Goal: Check status

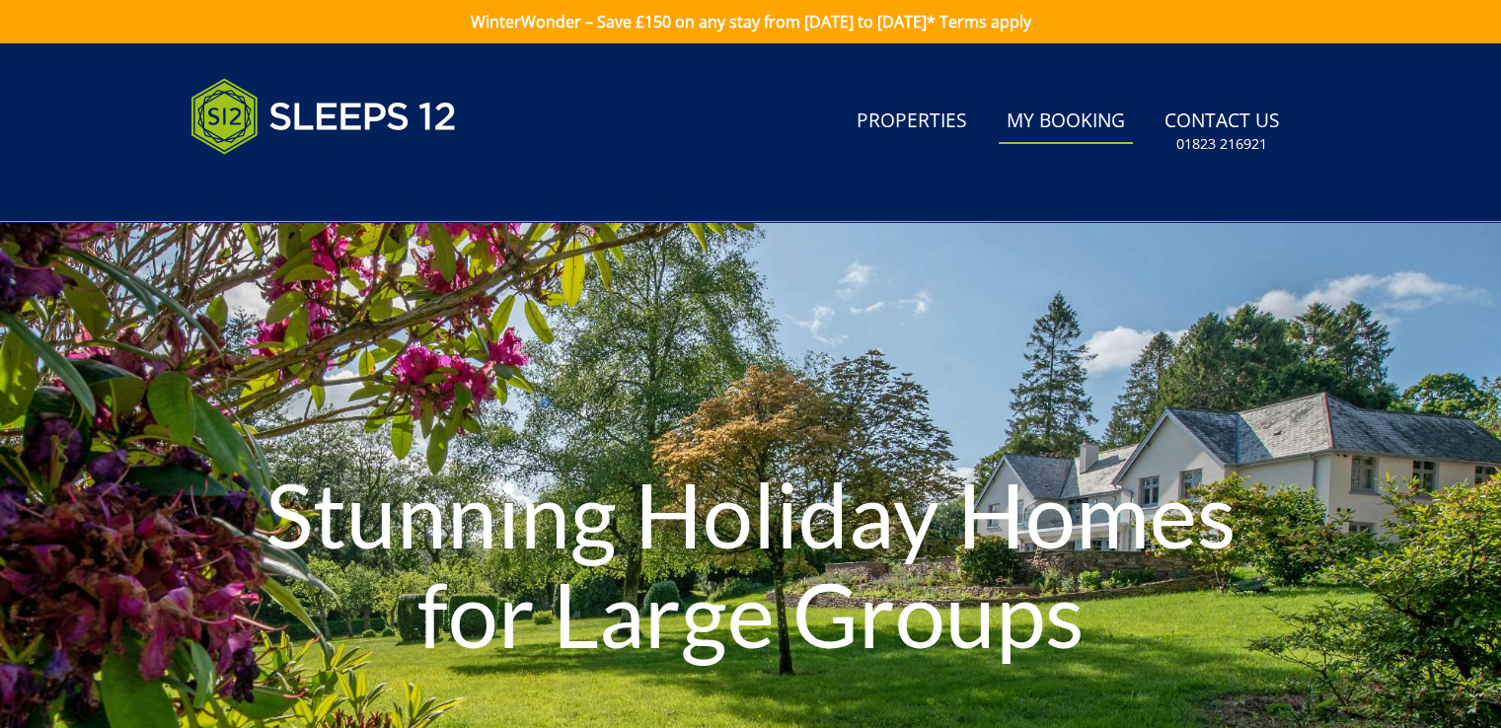
click at [1055, 115] on link "My Booking" at bounding box center [1066, 122] width 134 height 44
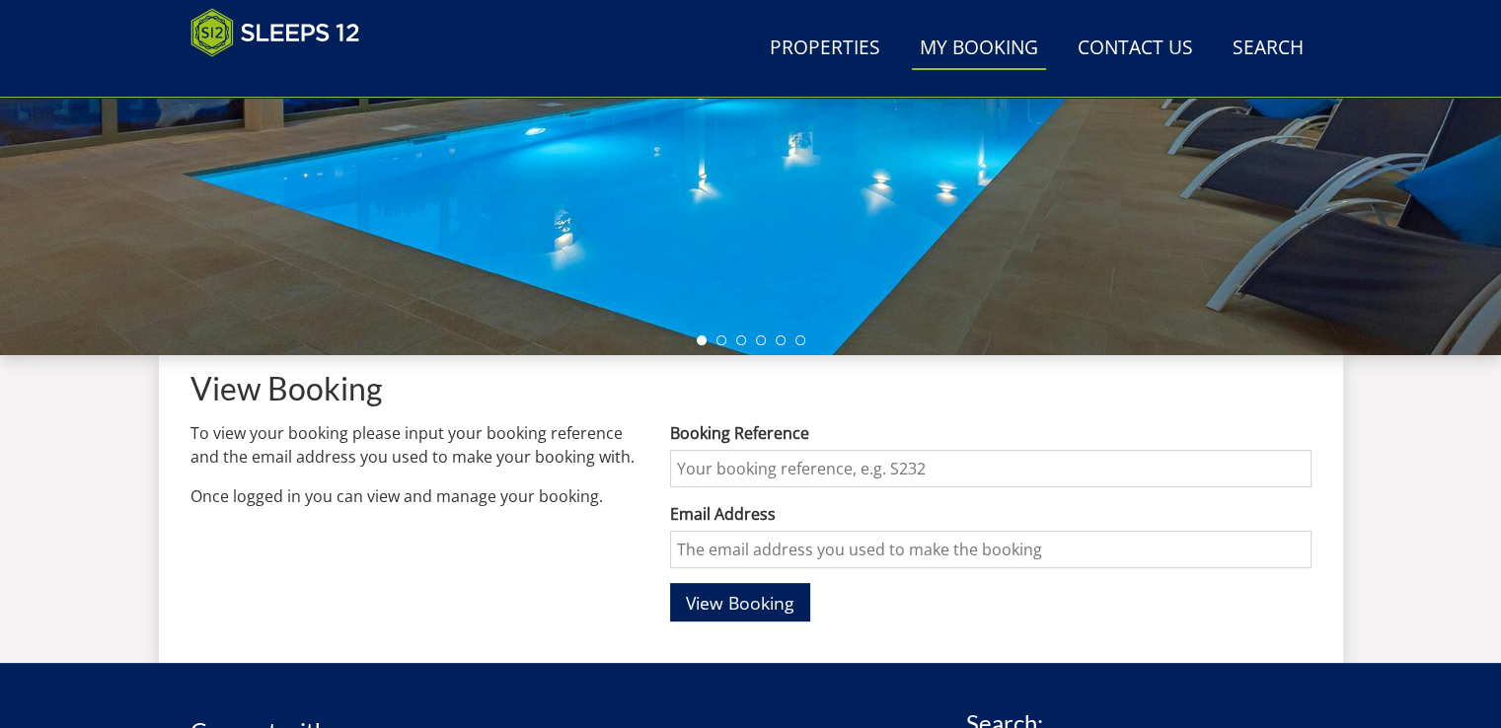
scroll to position [478, 0]
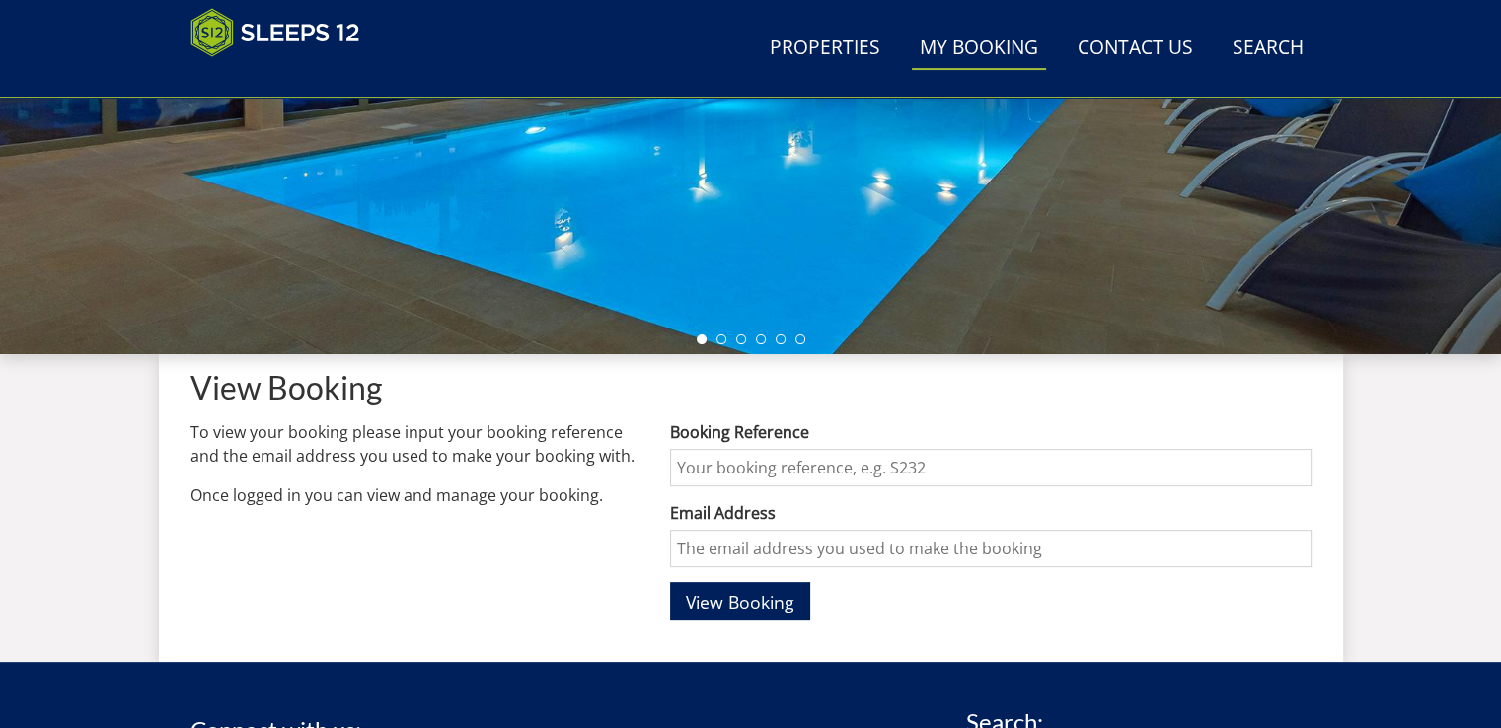
click at [696, 462] on input "Booking Reference" at bounding box center [990, 468] width 641 height 38
type input "S47577"
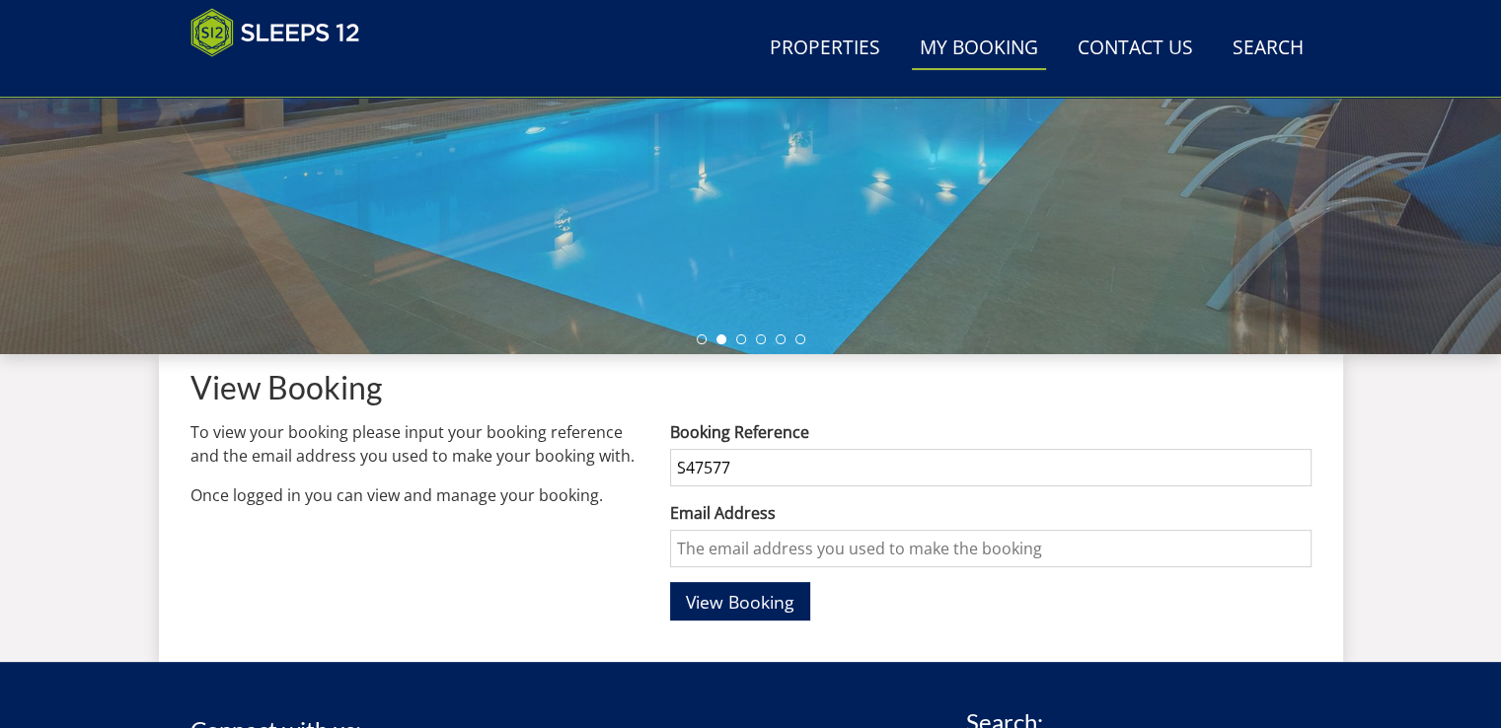
click at [730, 547] on input "Email Address" at bounding box center [990, 549] width 641 height 38
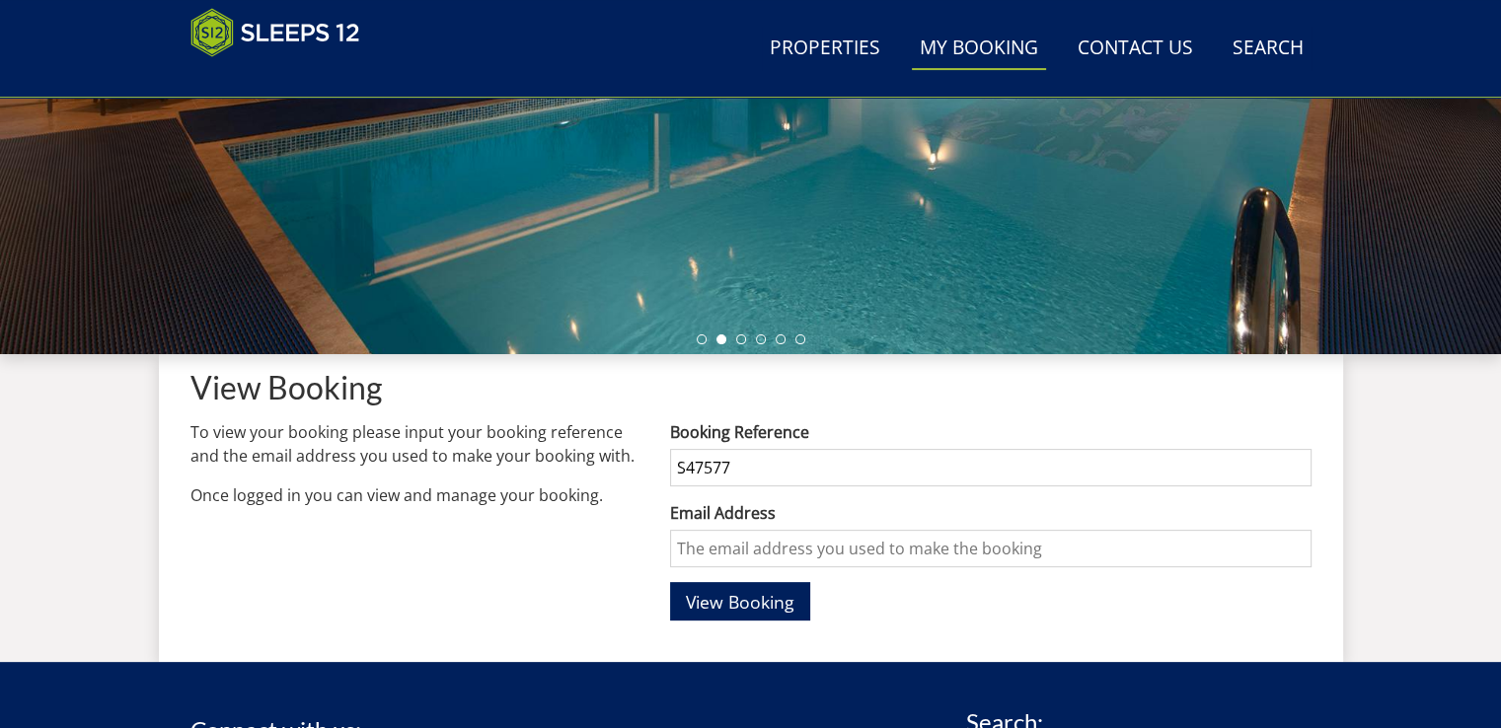
type input "[PERSON_NAME][EMAIL_ADDRESS][DOMAIN_NAME]"
click at [735, 601] on span "View Booking" at bounding box center [740, 602] width 109 height 24
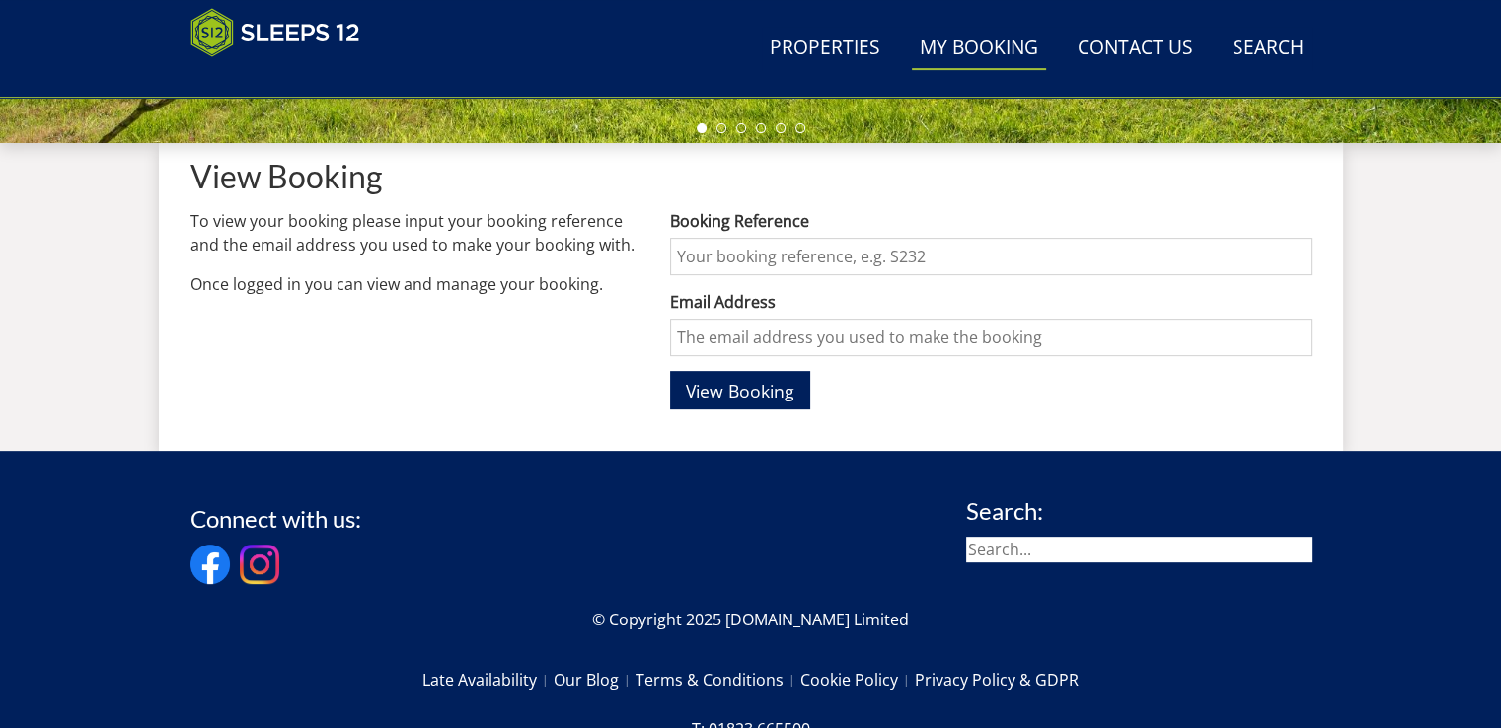
scroll to position [703, 0]
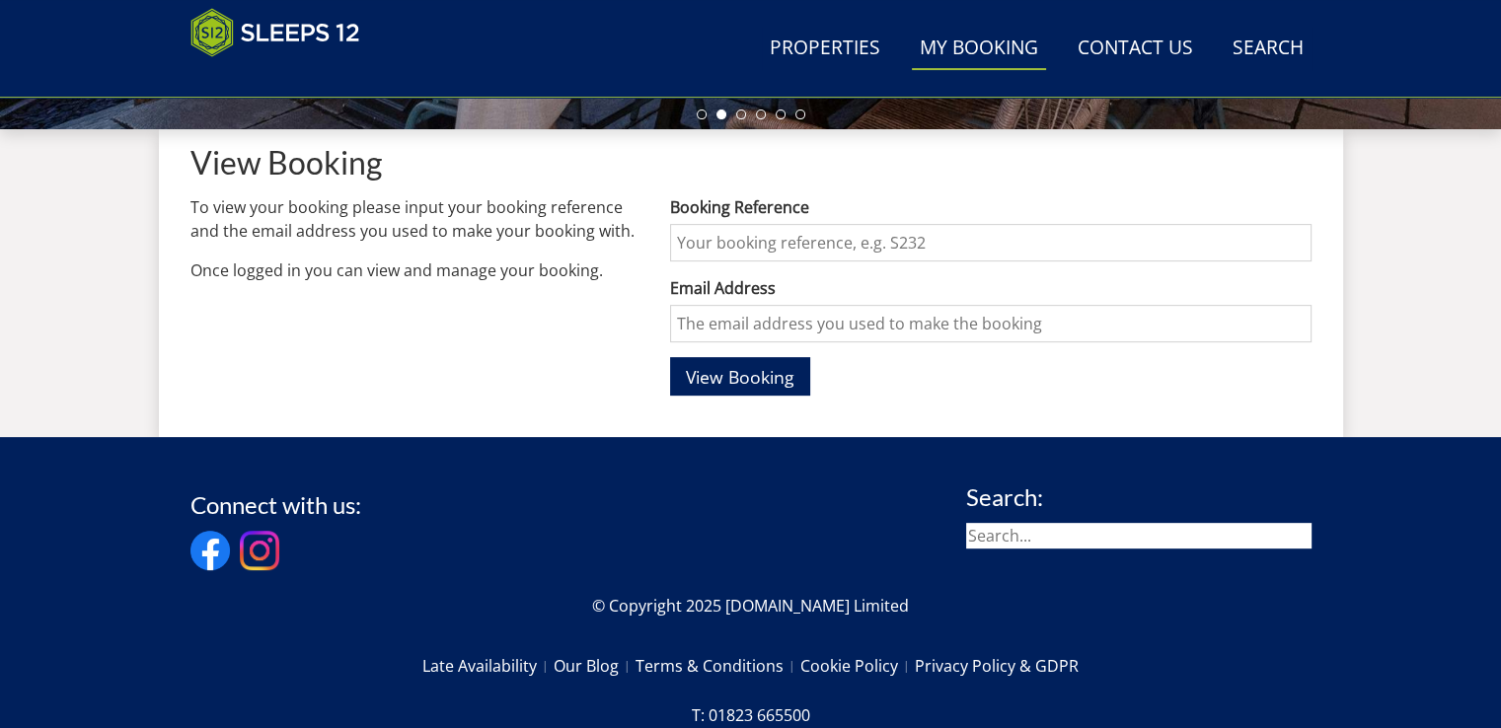
click at [677, 243] on input "Booking Reference" at bounding box center [990, 243] width 641 height 38
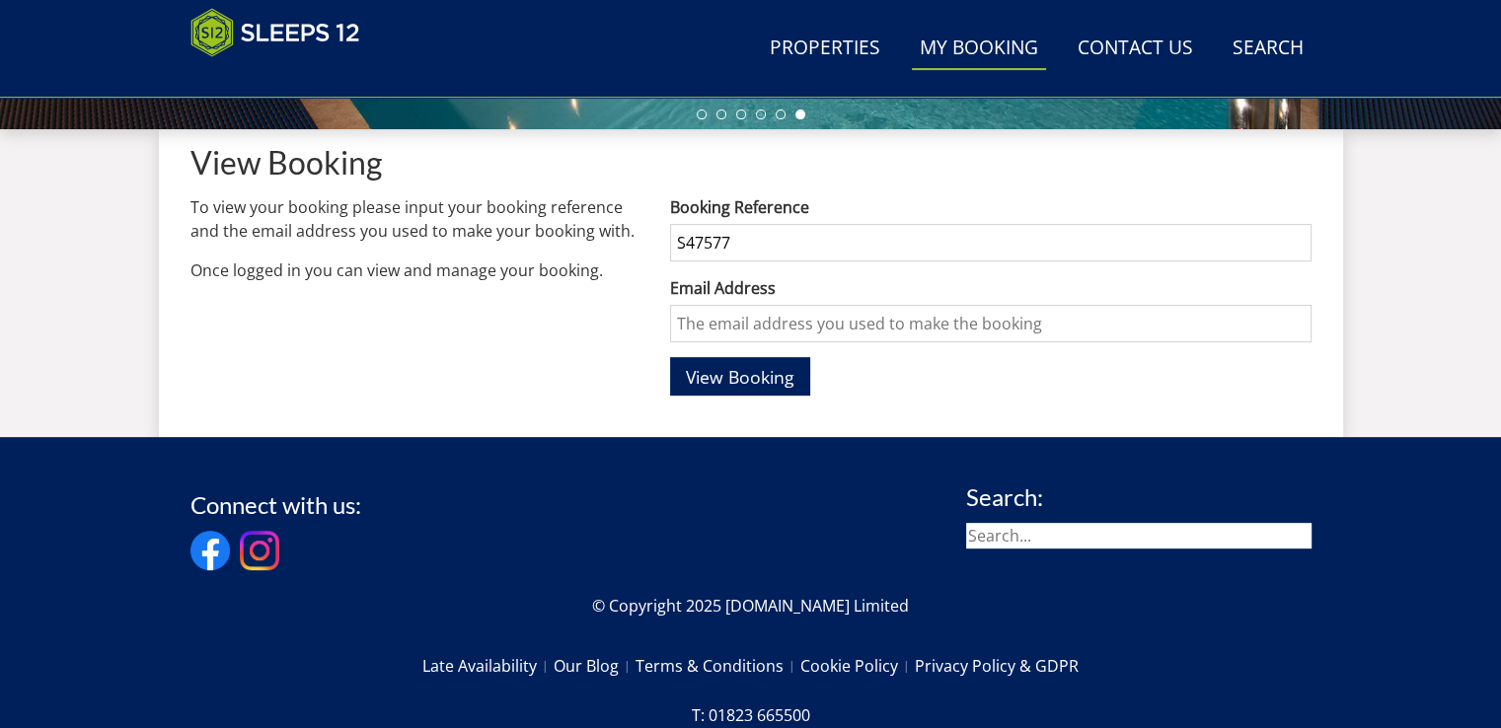
type input "S47577"
click at [694, 326] on input "Email Address" at bounding box center [990, 324] width 641 height 38
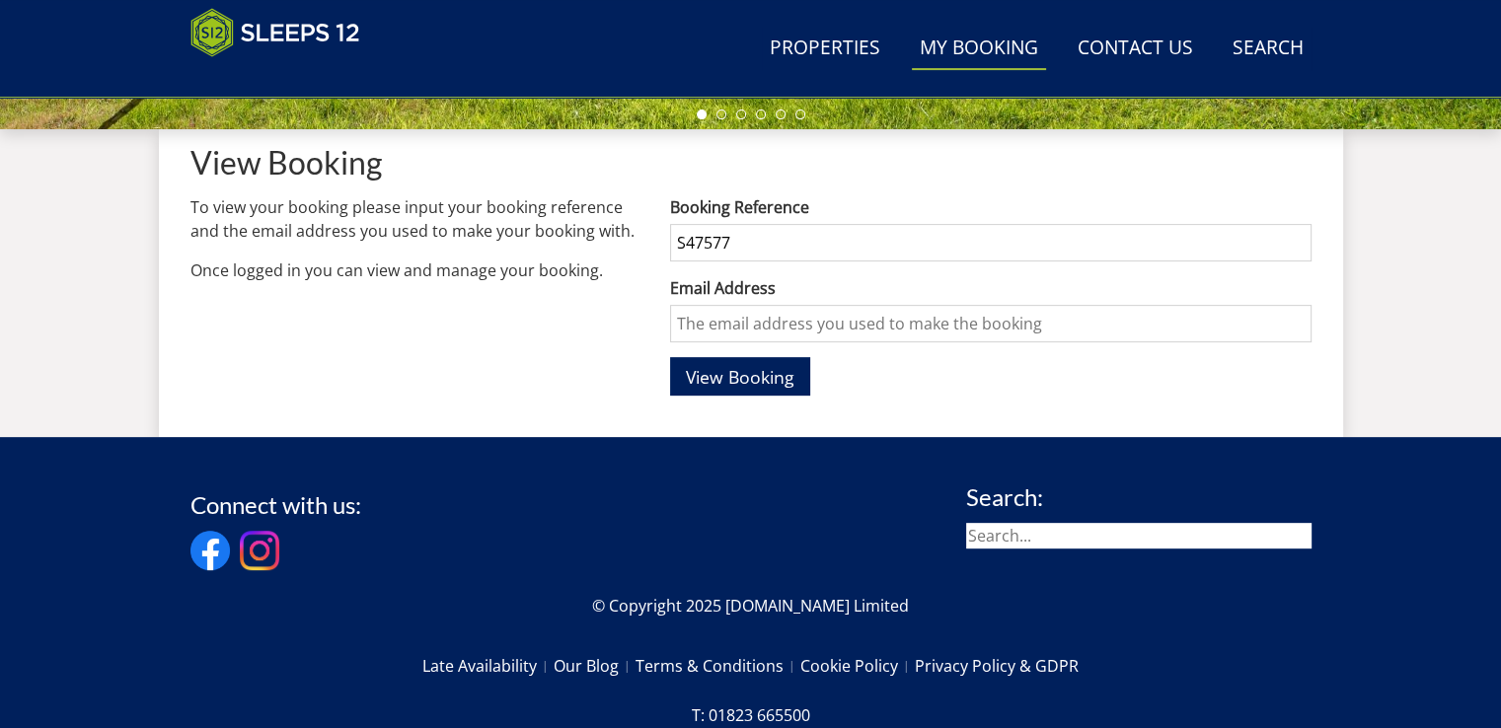
type input "[PERSON_NAME][EMAIL_ADDRESS][DOMAIN_NAME]"
click at [727, 373] on span "View Booking" at bounding box center [740, 377] width 109 height 24
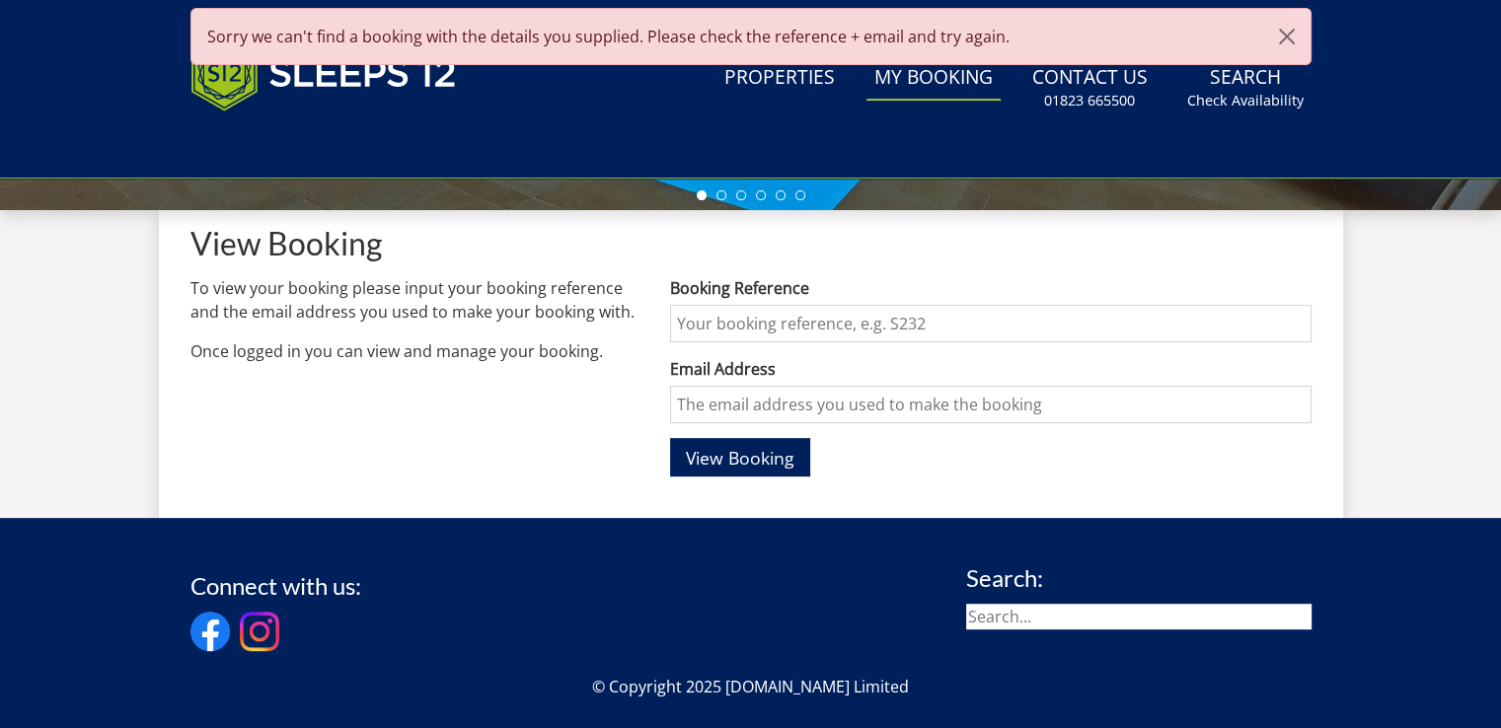
scroll to position [0, 0]
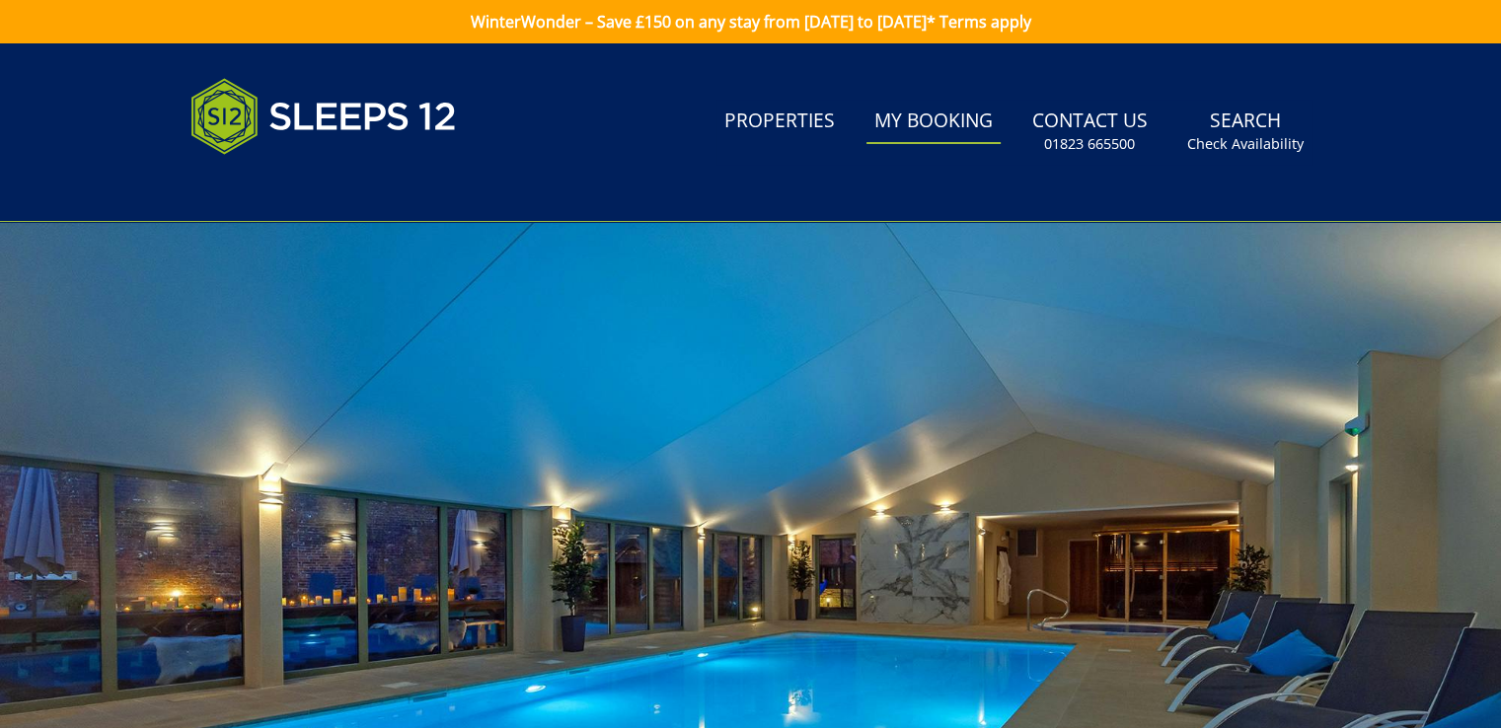
click at [1291, 36] on link "WinterWonder – Save £150 on any stay from [DATE] to [DATE]* Terms apply" at bounding box center [750, 21] width 1501 height 43
